Goal: Information Seeking & Learning: Learn about a topic

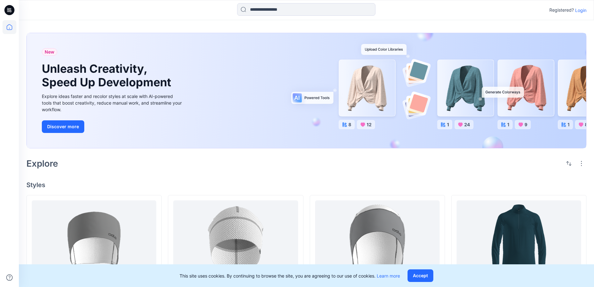
click at [577, 7] on p "Login" at bounding box center [580, 10] width 11 height 7
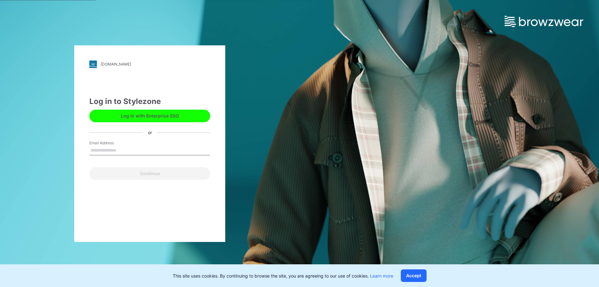
click at [118, 148] on input "Email Address" at bounding box center [149, 150] width 121 height 9
type input "**********"
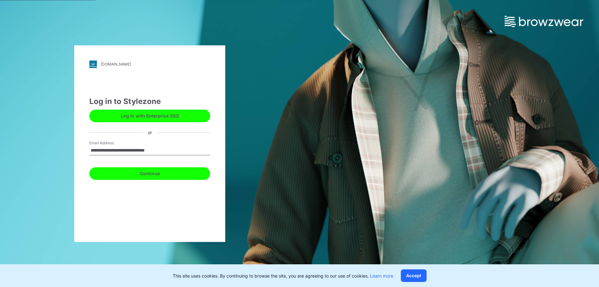
click at [127, 173] on button "Continue" at bounding box center [149, 173] width 121 height 13
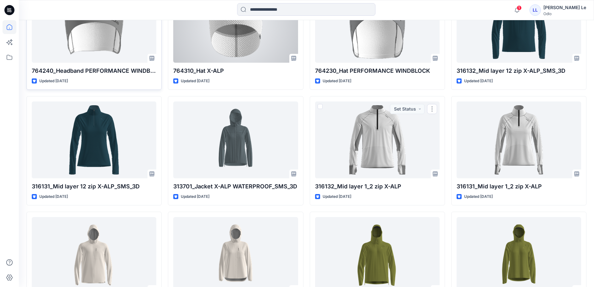
scroll to position [189, 0]
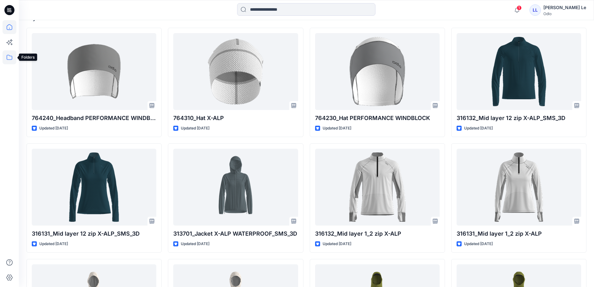
click at [5, 56] on icon at bounding box center [10, 57] width 14 height 14
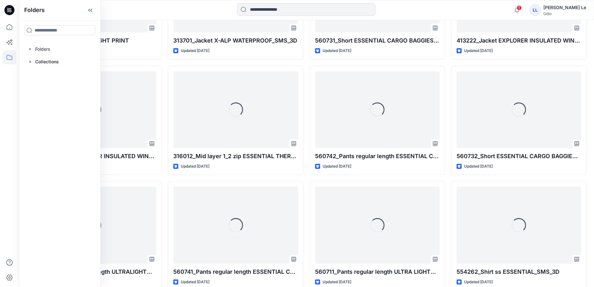
scroll to position [866, 0]
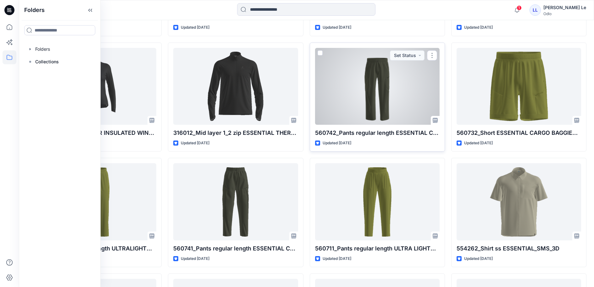
click at [365, 125] on div at bounding box center [377, 86] width 125 height 77
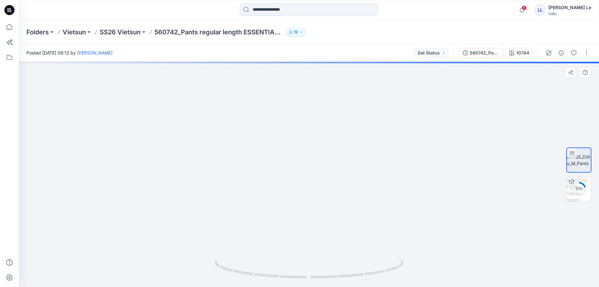
drag, startPoint x: 402, startPoint y: 186, endPoint x: 334, endPoint y: 188, distance: 68.0
click at [124, 30] on p "SS26 Vietsun" at bounding box center [120, 32] width 41 height 9
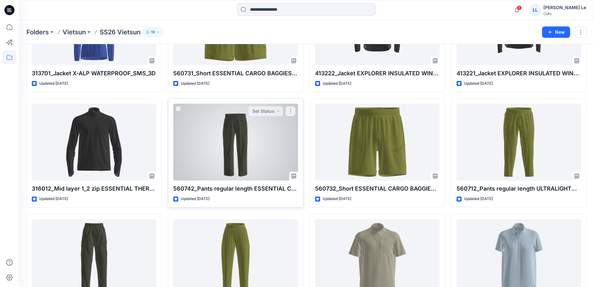
scroll to position [436, 0]
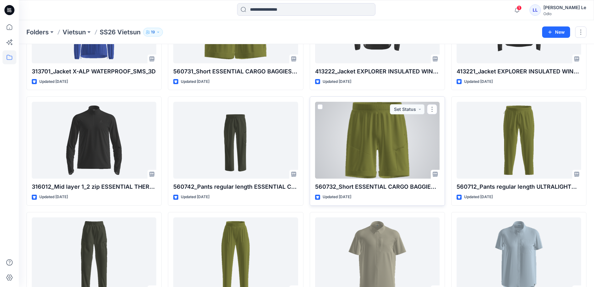
click at [381, 171] on div at bounding box center [377, 140] width 125 height 77
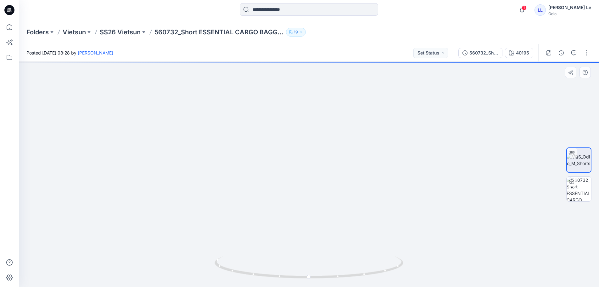
drag, startPoint x: 423, startPoint y: 195, endPoint x: 366, endPoint y: 201, distance: 57.6
click at [137, 31] on p "SS26 Vietsun" at bounding box center [120, 32] width 41 height 9
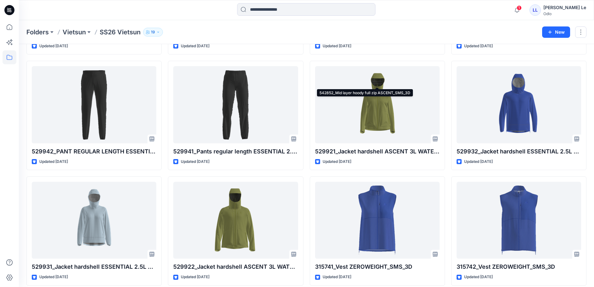
scroll to position [818, 0]
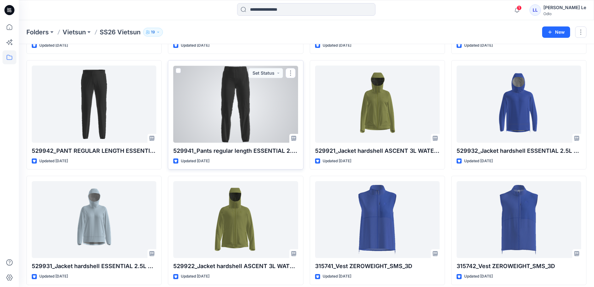
drag, startPoint x: 227, startPoint y: 173, endPoint x: 240, endPoint y: 176, distance: 12.9
click at [228, 142] on div at bounding box center [235, 103] width 125 height 77
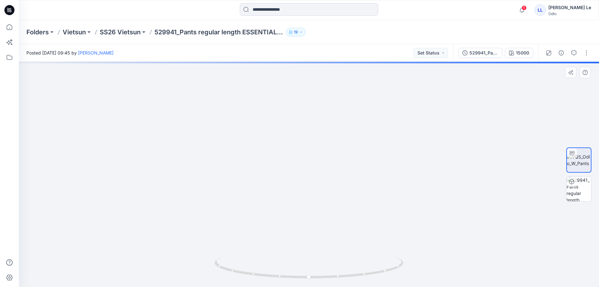
drag, startPoint x: 435, startPoint y: 199, endPoint x: 359, endPoint y: 280, distance: 110.4
click at [359, 280] on div at bounding box center [309, 174] width 580 height 225
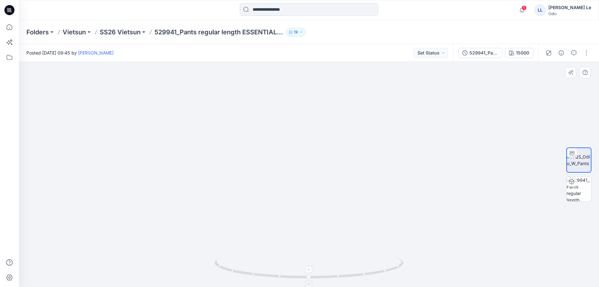
drag, startPoint x: 390, startPoint y: 206, endPoint x: 352, endPoint y: 275, distance: 78.7
click at [352, 275] on div at bounding box center [309, 174] width 580 height 225
drag, startPoint x: 208, startPoint y: 194, endPoint x: 320, endPoint y: 298, distance: 152.2
click at [320, 286] on html "1 Notifications Your style 764240_Headband PERFORMANCE WINDBLOCK has been updat…" at bounding box center [299, 143] width 599 height 287
drag, startPoint x: 330, startPoint y: 176, endPoint x: 302, endPoint y: 290, distance: 117.3
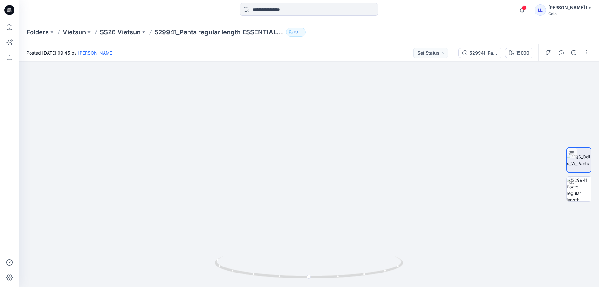
click at [302, 286] on html "1 Notifications Your style 764240_Headband PERFORMANCE WINDBLOCK has been updat…" at bounding box center [299, 143] width 599 height 287
drag, startPoint x: 300, startPoint y: 209, endPoint x: 299, endPoint y: 239, distance: 29.9
click at [299, 239] on img at bounding box center [346, 170] width 854 height 231
click at [586, 53] on button "button" at bounding box center [586, 53] width 10 height 10
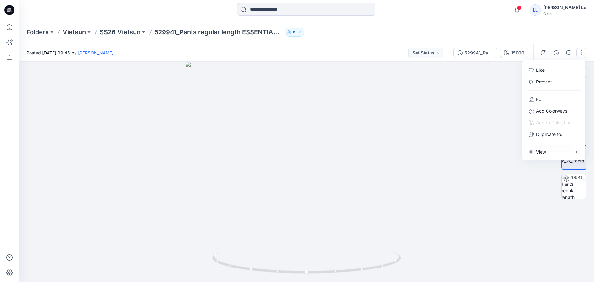
click at [467, 170] on div at bounding box center [309, 174] width 580 height 225
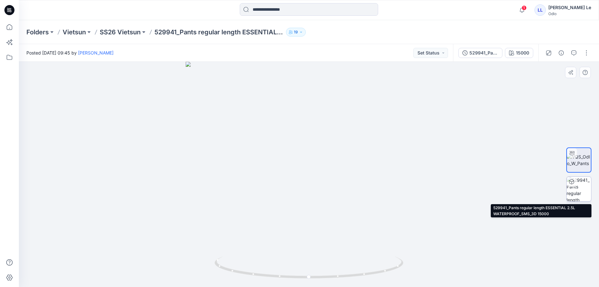
click at [581, 184] on img at bounding box center [578, 188] width 25 height 25
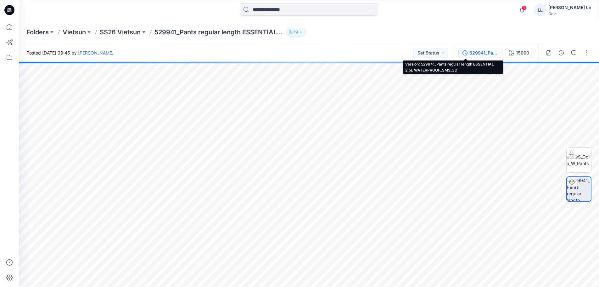
click at [469, 53] on div "529941_Pants regular length ESSENTIAL 2.5L WATERPROOF_SMS_3D" at bounding box center [483, 52] width 29 height 7
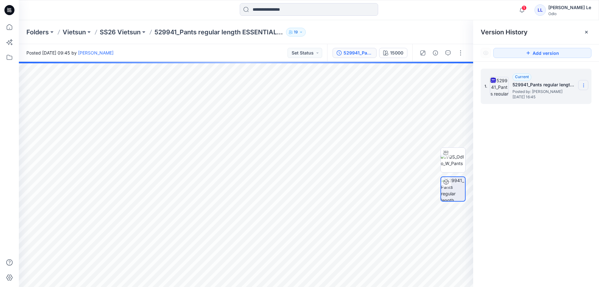
click at [585, 85] on icon at bounding box center [583, 85] width 5 height 5
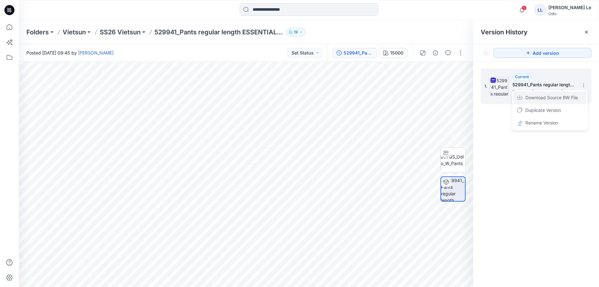
click at [564, 98] on span "Download Source BW File" at bounding box center [551, 98] width 53 height 8
click at [134, 34] on p "SS26 Vietsun" at bounding box center [120, 32] width 41 height 9
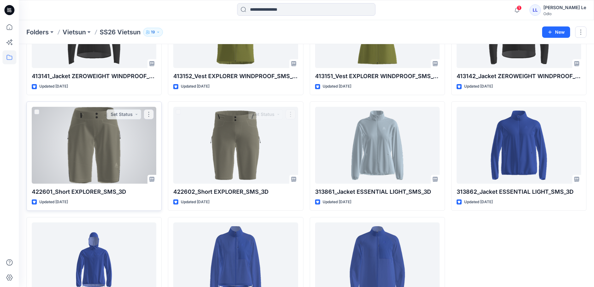
scroll to position [1134, 0]
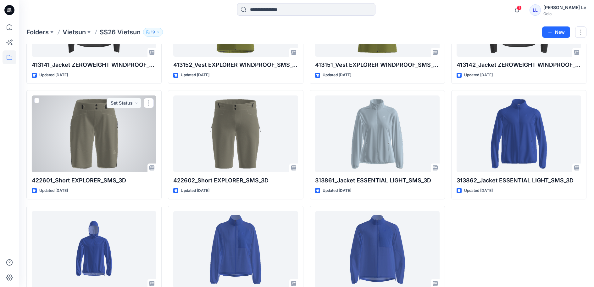
click at [101, 172] on div at bounding box center [94, 133] width 125 height 77
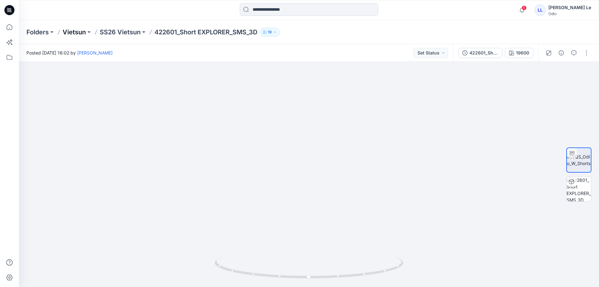
click at [78, 32] on p "Vietsun" at bounding box center [74, 32] width 23 height 9
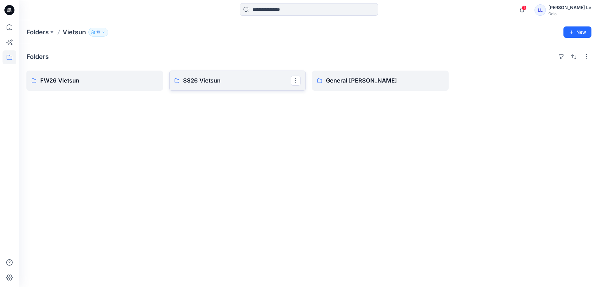
click at [213, 81] on p "SS26 Vietsun" at bounding box center [237, 80] width 108 height 9
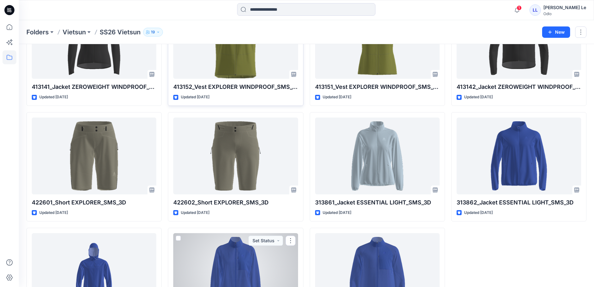
scroll to position [1095, 0]
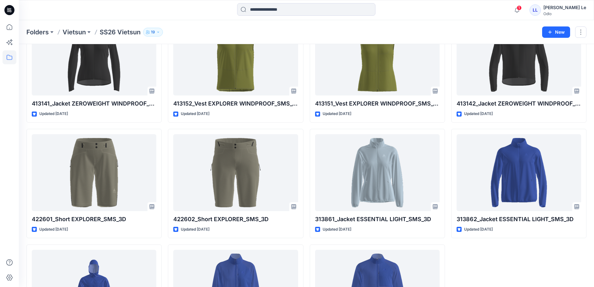
click at [84, 31] on p "Vietsun" at bounding box center [74, 32] width 23 height 9
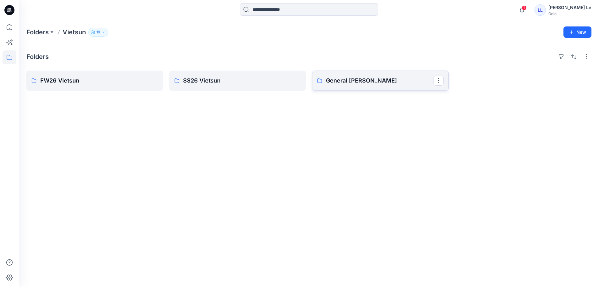
click at [344, 85] on p "General Vietsun" at bounding box center [380, 80] width 108 height 9
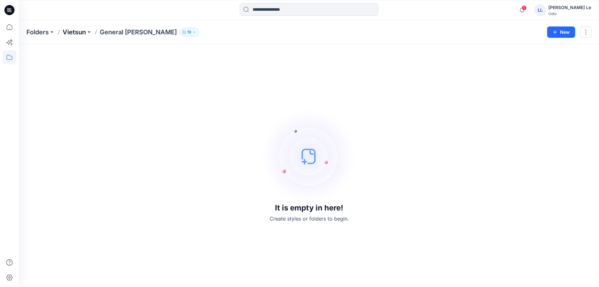
click at [72, 32] on p "Vietsun" at bounding box center [74, 32] width 23 height 9
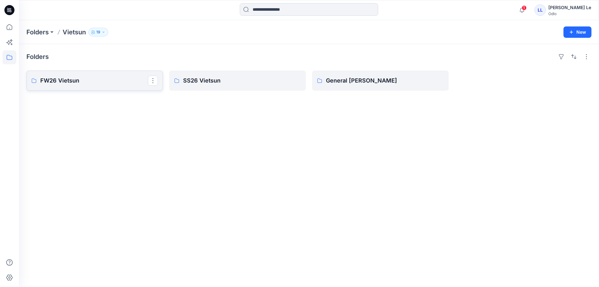
click at [55, 76] on link "FW26 Vietsun" at bounding box center [94, 80] width 136 height 20
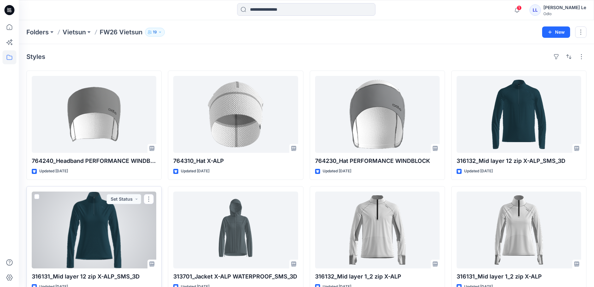
click at [103, 229] on div at bounding box center [94, 229] width 125 height 77
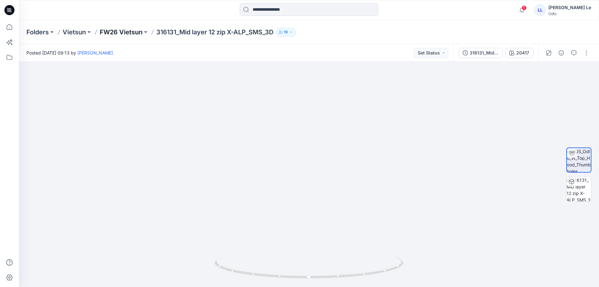
click at [121, 35] on p "FW26 Vietsun" at bounding box center [121, 32] width 43 height 9
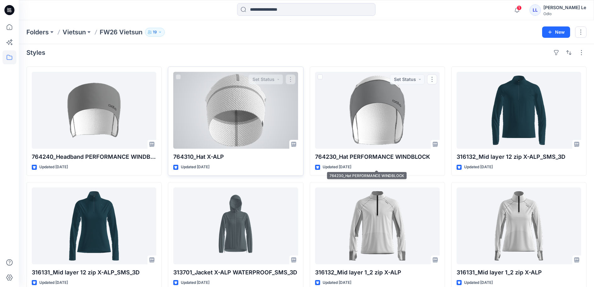
scroll to position [0, 0]
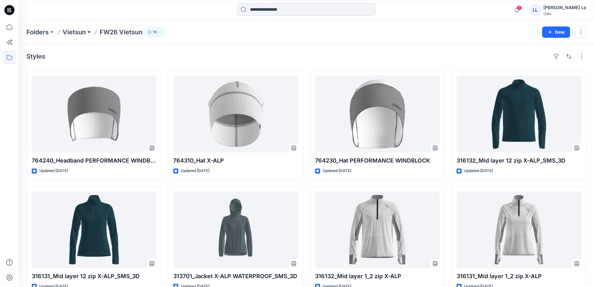
click at [92, 31] on button at bounding box center [89, 32] width 6 height 9
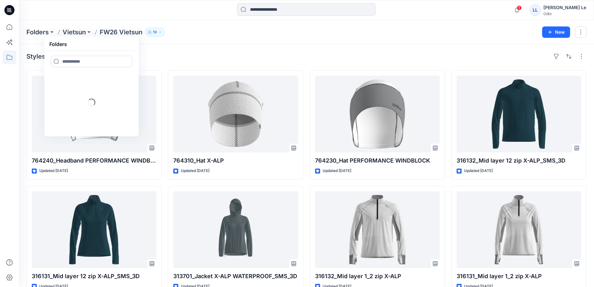
click at [202, 43] on div "Folders Vietsun Folders Loading... FW26 Vietsun 19 New" at bounding box center [306, 32] width 575 height 24
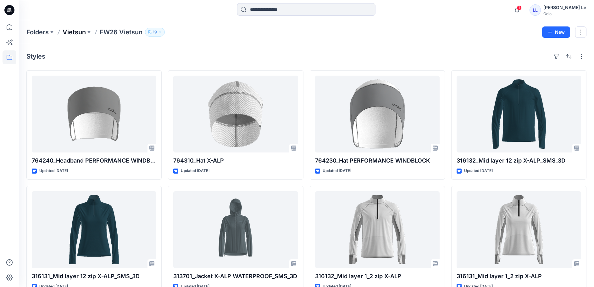
click at [83, 32] on p "Vietsun" at bounding box center [74, 32] width 23 height 9
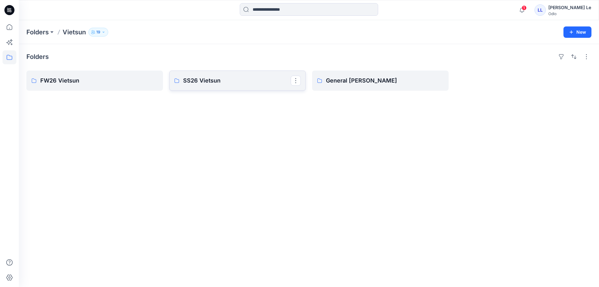
click at [212, 91] on link "SS26 Vietsun" at bounding box center [237, 80] width 136 height 20
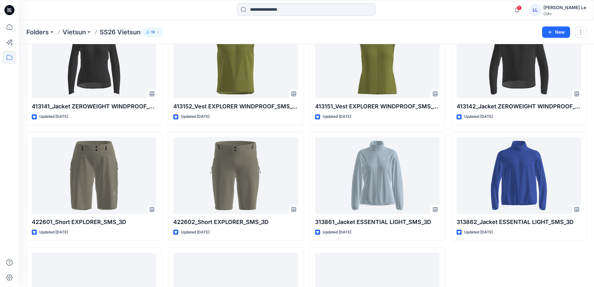
scroll to position [1101, 0]
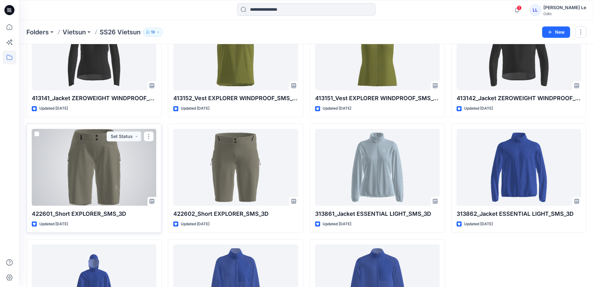
click at [73, 205] on div at bounding box center [94, 167] width 125 height 77
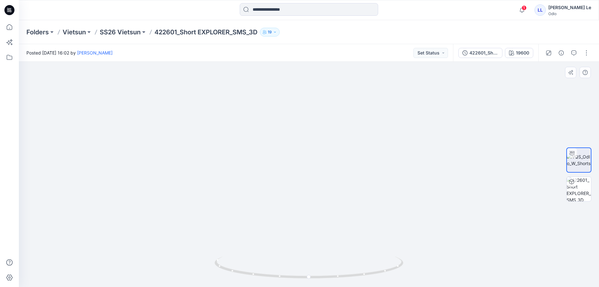
drag, startPoint x: 267, startPoint y: 188, endPoint x: 250, endPoint y: 224, distance: 39.4
drag, startPoint x: 371, startPoint y: 263, endPoint x: 298, endPoint y: 264, distance: 73.0
click at [298, 264] on icon at bounding box center [309, 268] width 190 height 24
click at [469, 55] on div "422601_Short EXPLORER_SMS_3D" at bounding box center [483, 52] width 29 height 7
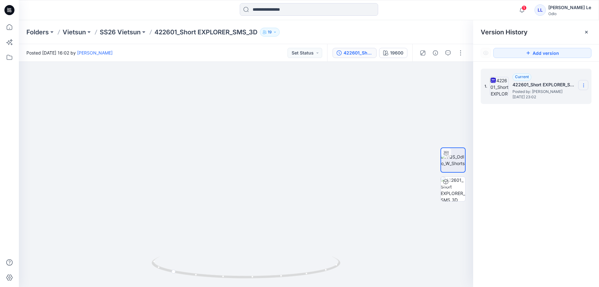
click at [581, 82] on section at bounding box center [583, 85] width 10 height 10
drag, startPoint x: 309, startPoint y: 146, endPoint x: 279, endPoint y: 249, distance: 107.8
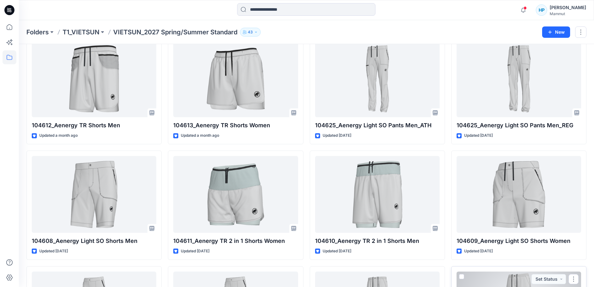
scroll to position [0, 0]
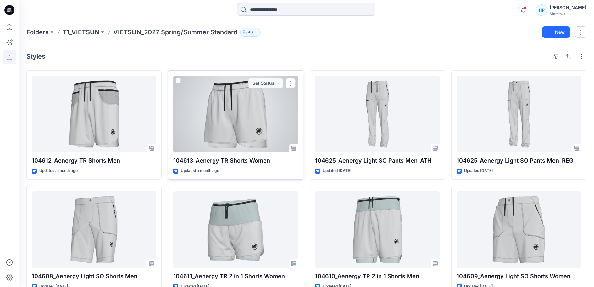
click at [263, 132] on div at bounding box center [235, 113] width 125 height 77
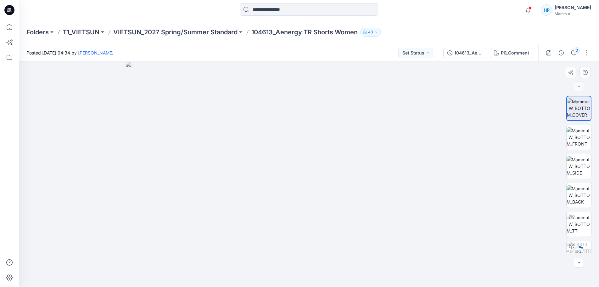
drag, startPoint x: 340, startPoint y: 107, endPoint x: 341, endPoint y: 211, distance: 104.4
click at [344, 216] on img at bounding box center [309, 174] width 366 height 225
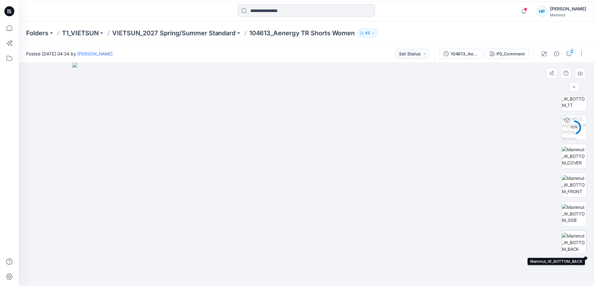
scroll to position [94, 0]
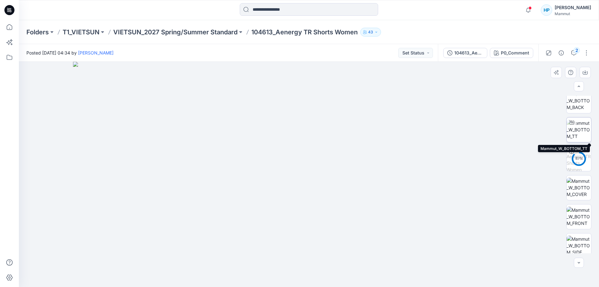
click at [577, 132] on img at bounding box center [578, 130] width 25 height 20
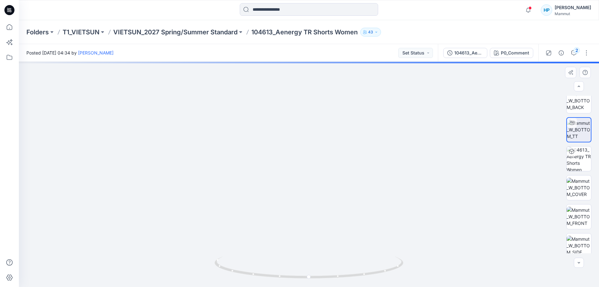
drag, startPoint x: 370, startPoint y: 135, endPoint x: 372, endPoint y: 229, distance: 93.7
drag, startPoint x: 346, startPoint y: 181, endPoint x: 331, endPoint y: 228, distance: 48.7
click at [578, 163] on img at bounding box center [578, 158] width 25 height 25
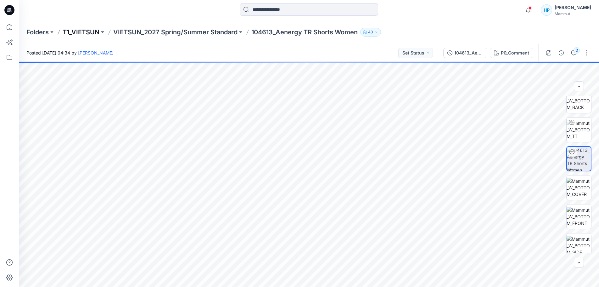
click at [84, 33] on p "T1_VIETSUN" at bounding box center [81, 32] width 37 height 9
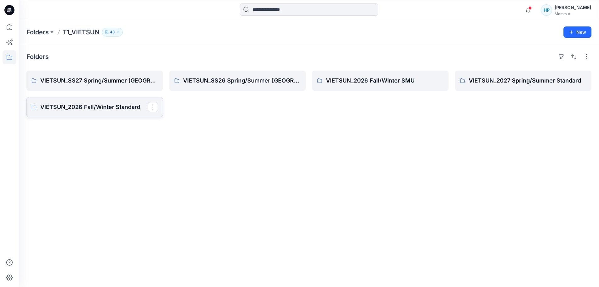
click at [107, 111] on p "VIETSUN_2026 Fall/Winter Standard" at bounding box center [94, 107] width 108 height 9
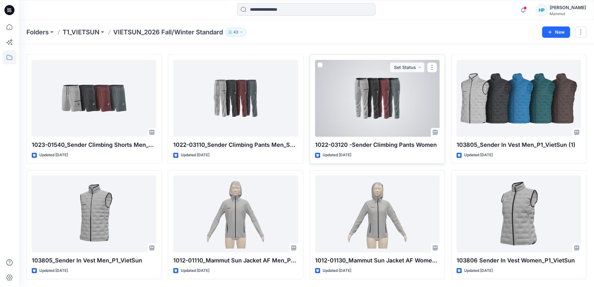
scroll to position [36, 0]
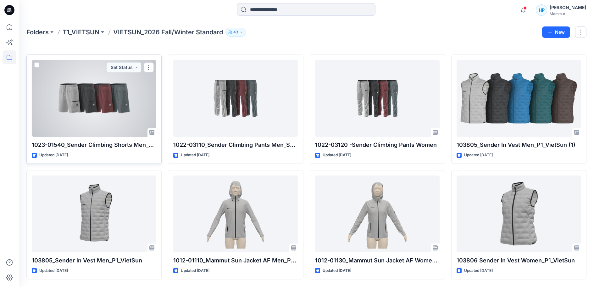
click at [99, 113] on div at bounding box center [94, 98] width 125 height 77
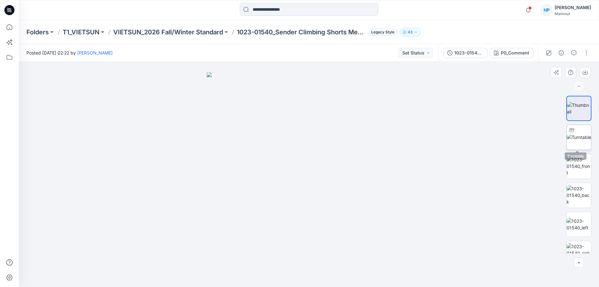
click at [576, 140] on img at bounding box center [578, 137] width 25 height 7
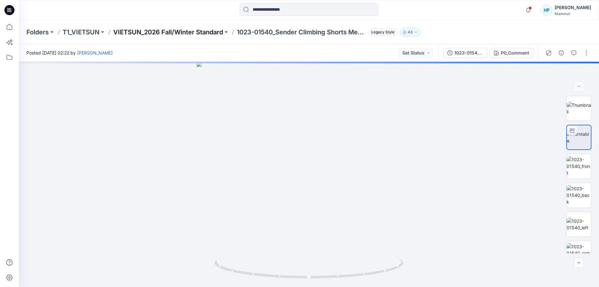
click at [172, 33] on p "VIETSUN_2026 Fall/Winter Standard" at bounding box center [168, 32] width 110 height 9
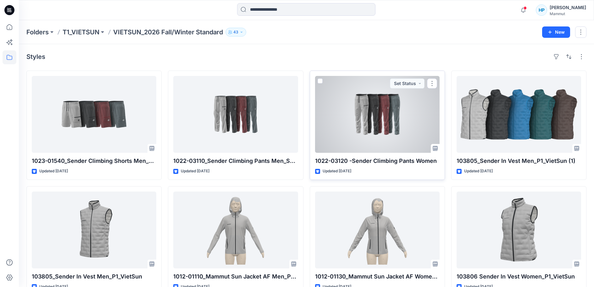
click at [404, 143] on div at bounding box center [377, 114] width 125 height 77
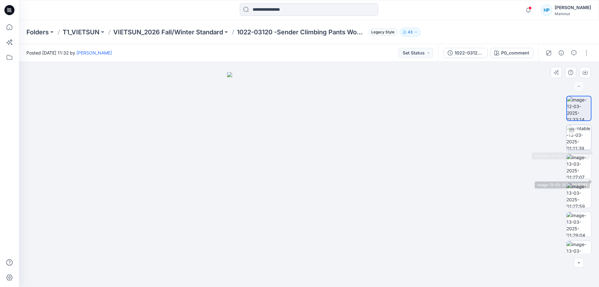
click at [578, 148] on img at bounding box center [578, 137] width 25 height 25
click at [98, 35] on p "T1_VIETSUN" at bounding box center [81, 32] width 37 height 9
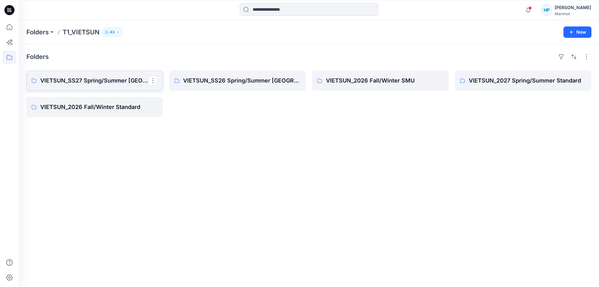
click at [113, 85] on p "VIETSUN_SS27 Spring/Summer [GEOGRAPHIC_DATA]" at bounding box center [94, 80] width 108 height 9
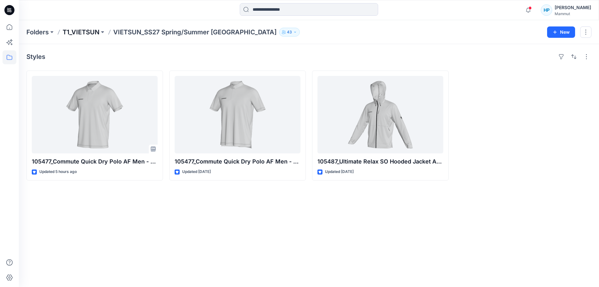
click at [90, 33] on p "T1_VIETSUN" at bounding box center [81, 32] width 37 height 9
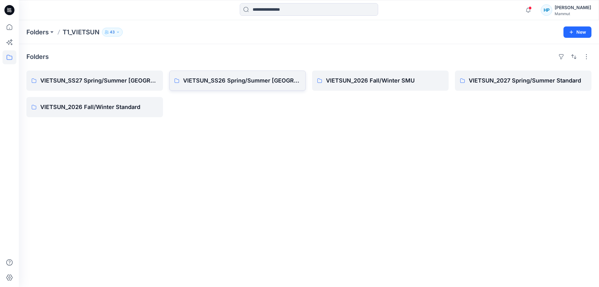
click at [192, 85] on p "VIETSUN_SS26 Spring/Summer [GEOGRAPHIC_DATA]" at bounding box center [242, 80] width 118 height 9
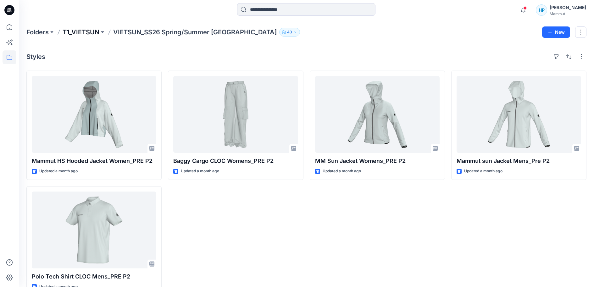
click at [96, 35] on p "T1_VIETSUN" at bounding box center [81, 32] width 37 height 9
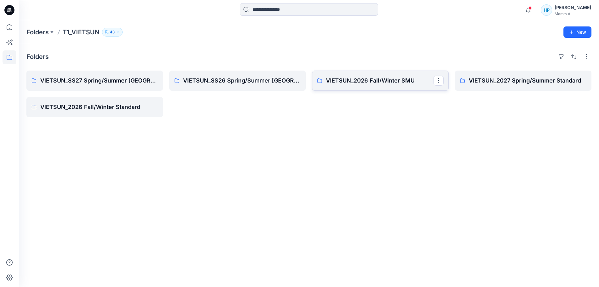
click at [342, 85] on p "VIETSUN_2026 Fall/Winter SMU" at bounding box center [380, 80] width 108 height 9
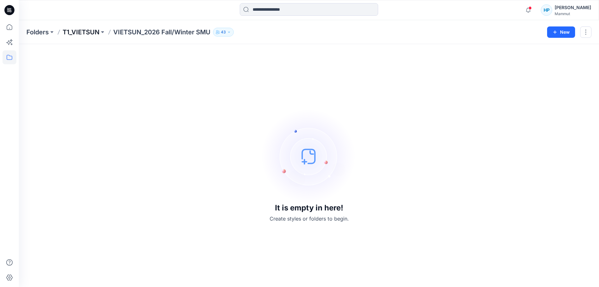
click at [94, 33] on p "T1_VIETSUN" at bounding box center [81, 32] width 37 height 9
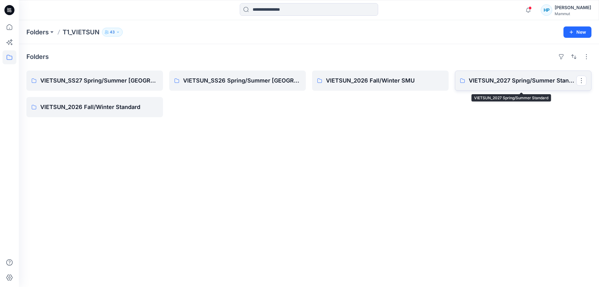
click at [498, 82] on p "VIETSUN_2027 Spring/Summer Standard" at bounding box center [523, 80] width 108 height 9
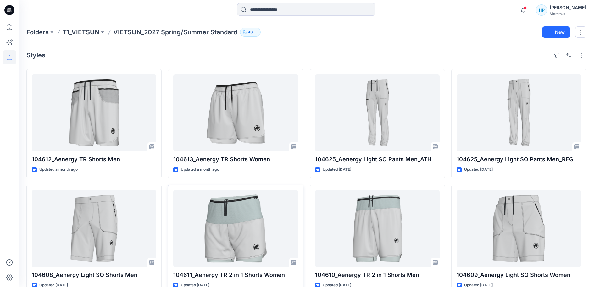
scroll to position [0, 0]
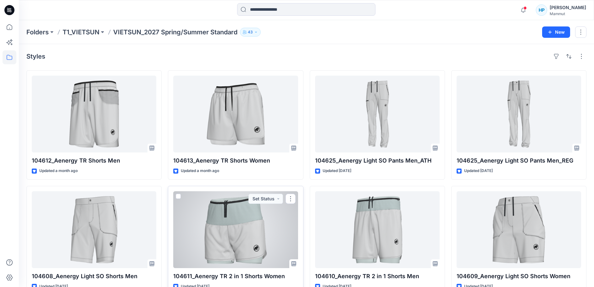
click at [241, 232] on div at bounding box center [235, 229] width 125 height 77
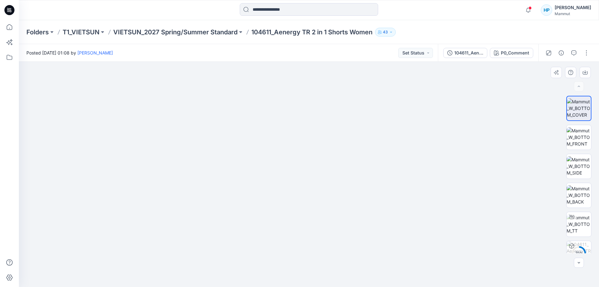
drag, startPoint x: 348, startPoint y: 125, endPoint x: 350, endPoint y: 255, distance: 129.9
click at [350, 255] on img at bounding box center [309, 169] width 472 height 233
click at [581, 170] on img at bounding box center [578, 166] width 25 height 20
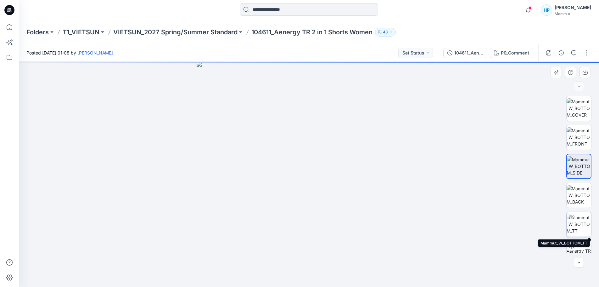
click at [575, 221] on img at bounding box center [578, 224] width 25 height 20
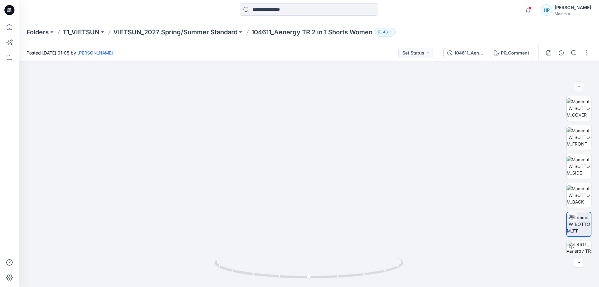
drag, startPoint x: 375, startPoint y: 124, endPoint x: 363, endPoint y: 291, distance: 168.0
click at [363, 286] on html "Notifications Your style 105477_Commute Quick Dry Polo AF Men - OP1 has been up…" at bounding box center [299, 143] width 599 height 287
drag, startPoint x: 379, startPoint y: 132, endPoint x: 352, endPoint y: 214, distance: 86.6
click at [369, 222] on img at bounding box center [285, 64] width 1288 height 446
drag, startPoint x: 222, startPoint y: 216, endPoint x: 299, endPoint y: 231, distance: 78.8
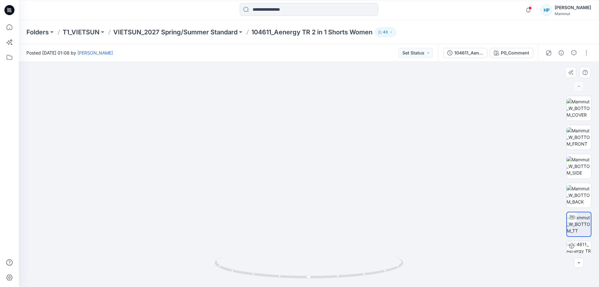
click at [295, 225] on img at bounding box center [357, 71] width 1288 height 431
drag, startPoint x: 303, startPoint y: 275, endPoint x: 314, endPoint y: 288, distance: 16.8
click at [314, 286] on html "Notifications Your style 105477_Commute Quick Dry Polo AF Men - OP1 has been up…" at bounding box center [299, 143] width 599 height 287
drag, startPoint x: 378, startPoint y: 189, endPoint x: 359, endPoint y: 253, distance: 66.9
click at [355, 280] on div at bounding box center [309, 174] width 580 height 225
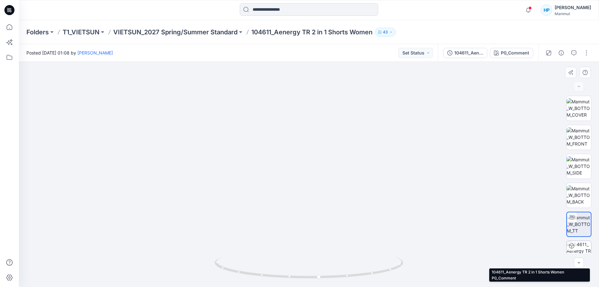
click at [586, 247] on img at bounding box center [578, 253] width 25 height 25
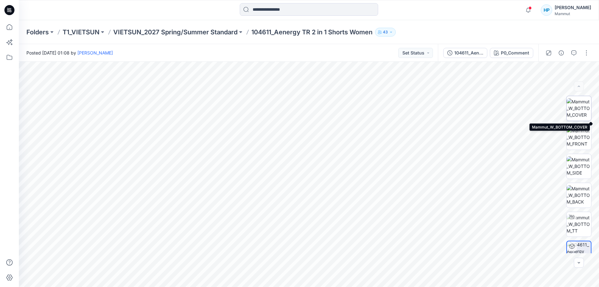
click at [572, 113] on img at bounding box center [578, 108] width 25 height 20
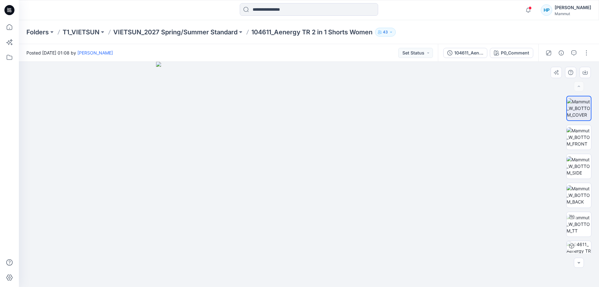
drag, startPoint x: 334, startPoint y: 134, endPoint x: 332, endPoint y: 230, distance: 96.3
click at [337, 252] on img at bounding box center [308, 174] width 305 height 225
drag, startPoint x: 186, startPoint y: 165, endPoint x: 152, endPoint y: 171, distance: 34.2
click at [152, 171] on div at bounding box center [309, 174] width 580 height 225
drag, startPoint x: 331, startPoint y: 211, endPoint x: 278, endPoint y: 172, distance: 65.2
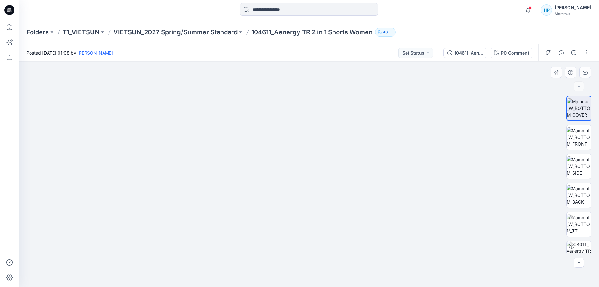
click at [278, 172] on img at bounding box center [309, 151] width 472 height 269
click at [220, 33] on p "VIETSUN_2027 Spring/Summer Standard" at bounding box center [175, 32] width 124 height 9
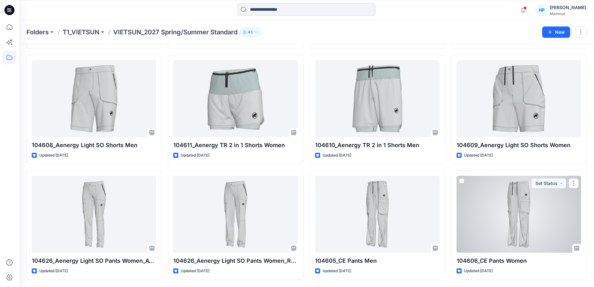
scroll to position [158, 0]
click at [499, 207] on div at bounding box center [519, 213] width 125 height 77
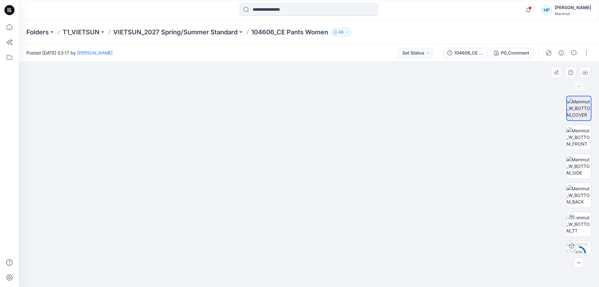
drag, startPoint x: 340, startPoint y: 175, endPoint x: 337, endPoint y: 244, distance: 68.6
click at [337, 244] on img at bounding box center [309, 125] width 472 height 323
click at [582, 222] on img at bounding box center [578, 224] width 25 height 20
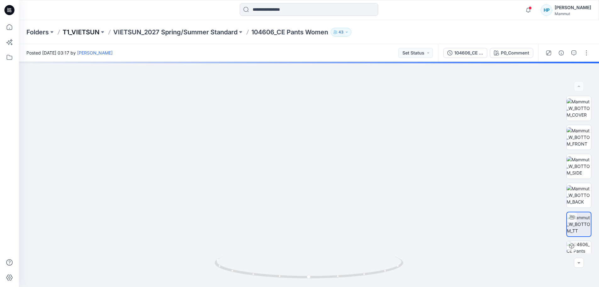
click at [82, 32] on p "T1_VIETSUN" at bounding box center [81, 32] width 37 height 9
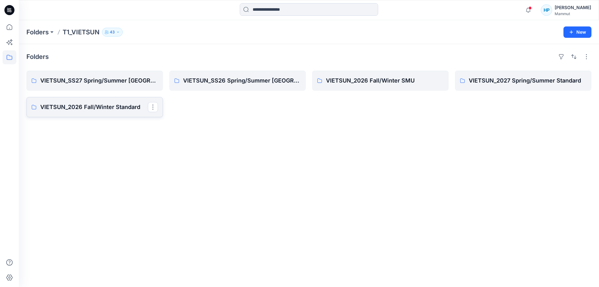
click at [70, 111] on p "VIETSUN_2026 Fall/Winter Standard" at bounding box center [94, 107] width 108 height 9
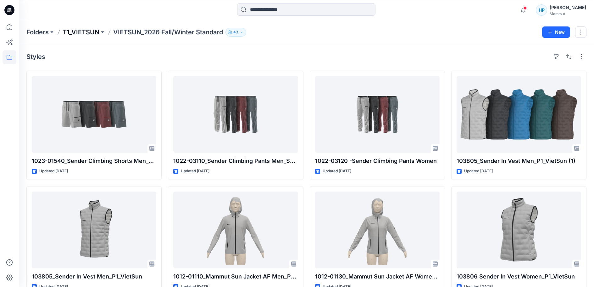
click at [92, 31] on p "T1_VIETSUN" at bounding box center [81, 32] width 37 height 9
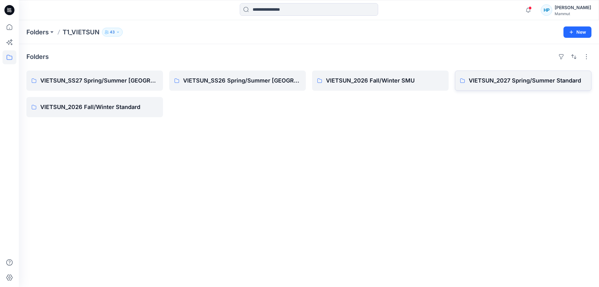
click at [537, 91] on link "VIETSUN_2027 Spring/Summer Standard" at bounding box center [523, 80] width 136 height 20
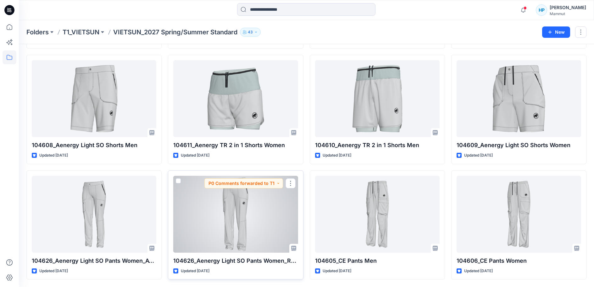
scroll to position [158, 0]
